Goal: Task Accomplishment & Management: Manage account settings

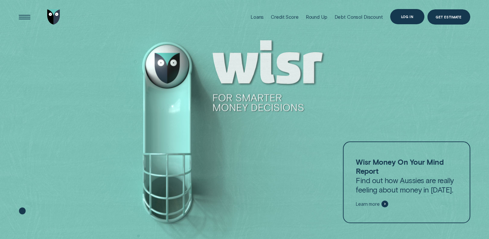
click at [404, 12] on div "Log in" at bounding box center [407, 17] width 34 height 16
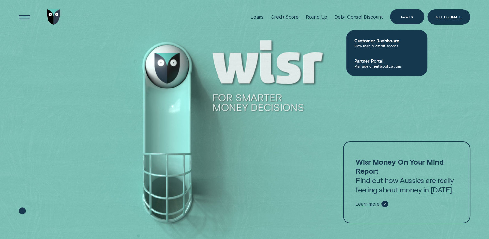
click at [405, 16] on div "Log in" at bounding box center [407, 16] width 13 height 3
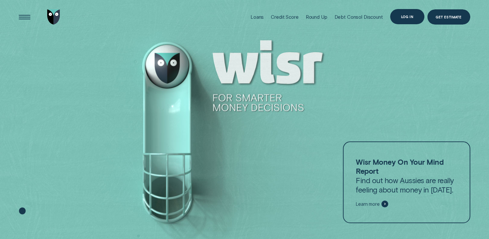
click at [405, 16] on div "Log in" at bounding box center [407, 16] width 13 height 3
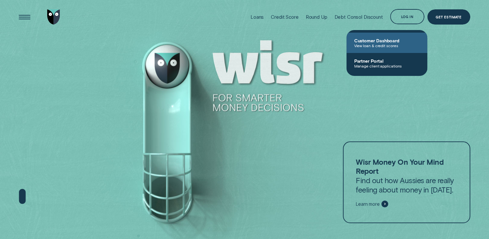
click at [396, 41] on span "Customer Dashboard" at bounding box center [386, 40] width 65 height 5
